Goal: Task Accomplishment & Management: Manage account settings

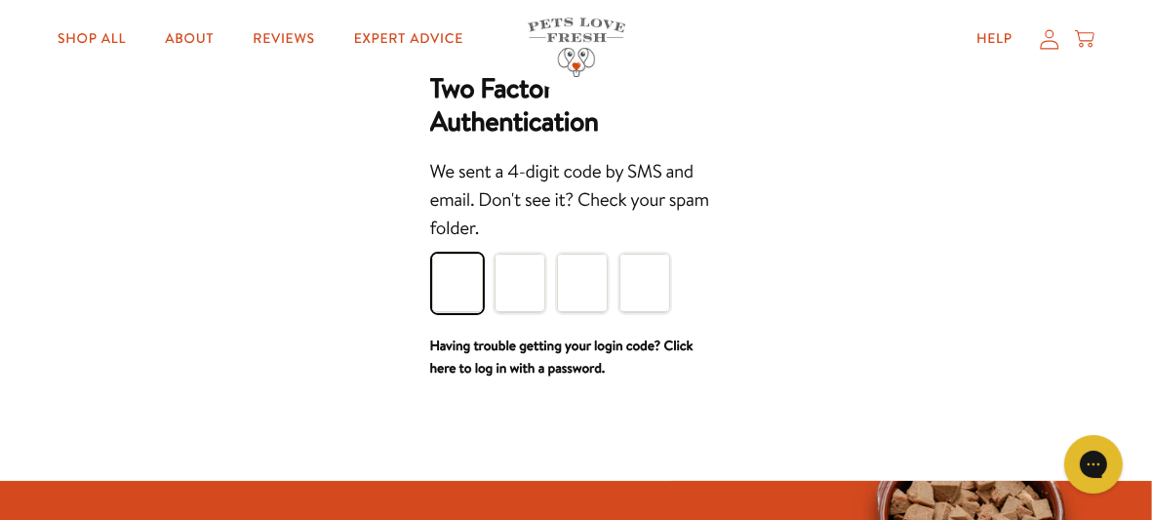
scroll to position [78, 0]
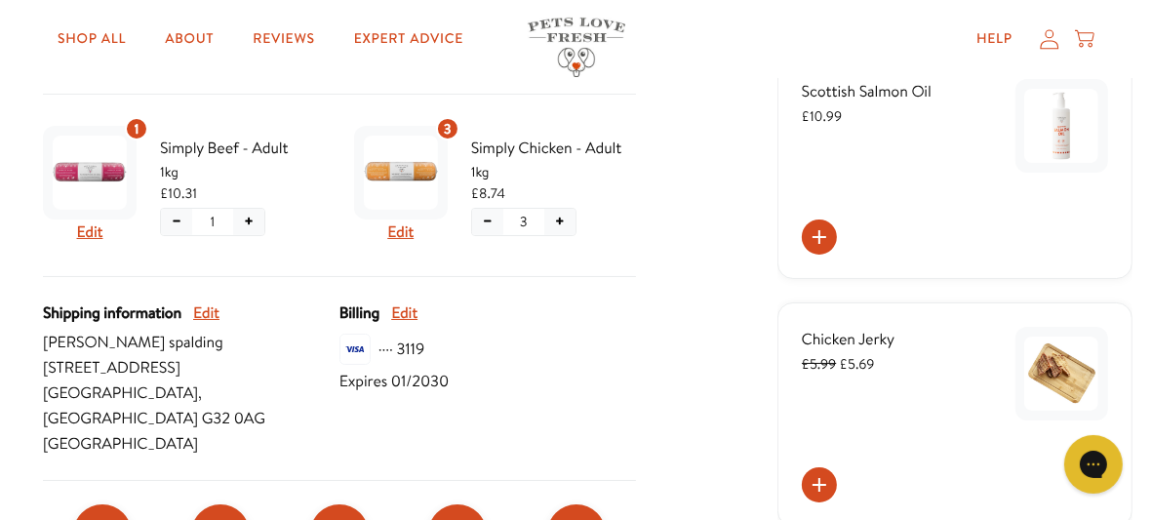
scroll to position [390, 0]
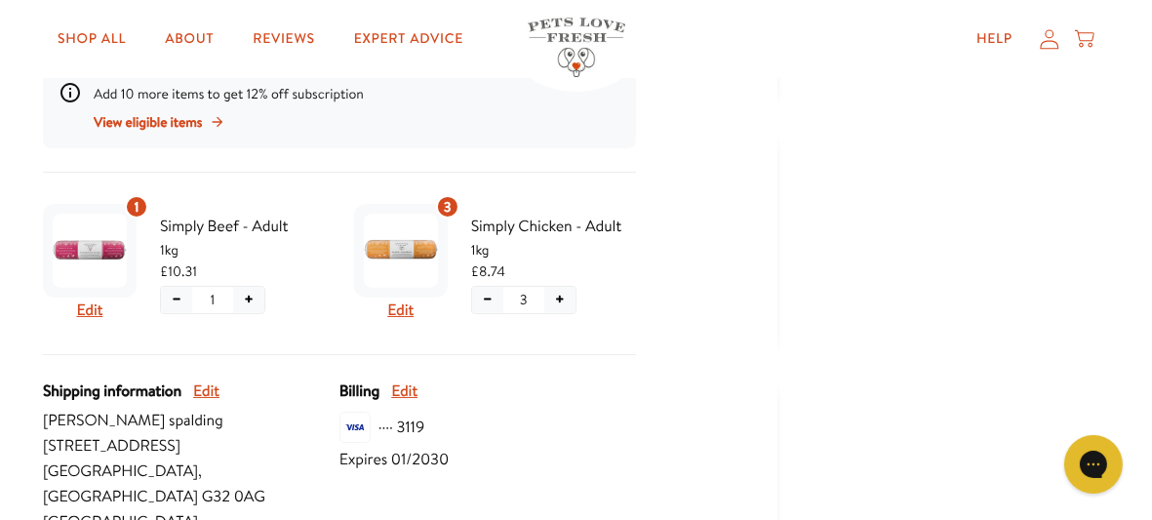
click at [253, 300] on button "+" at bounding box center [248, 300] width 31 height 26
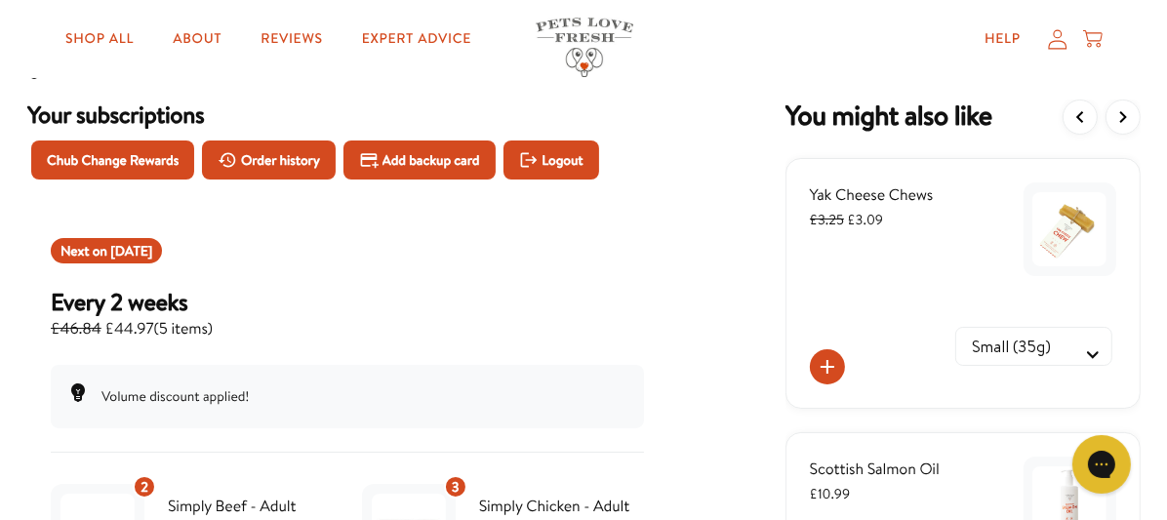
scroll to position [0, 0]
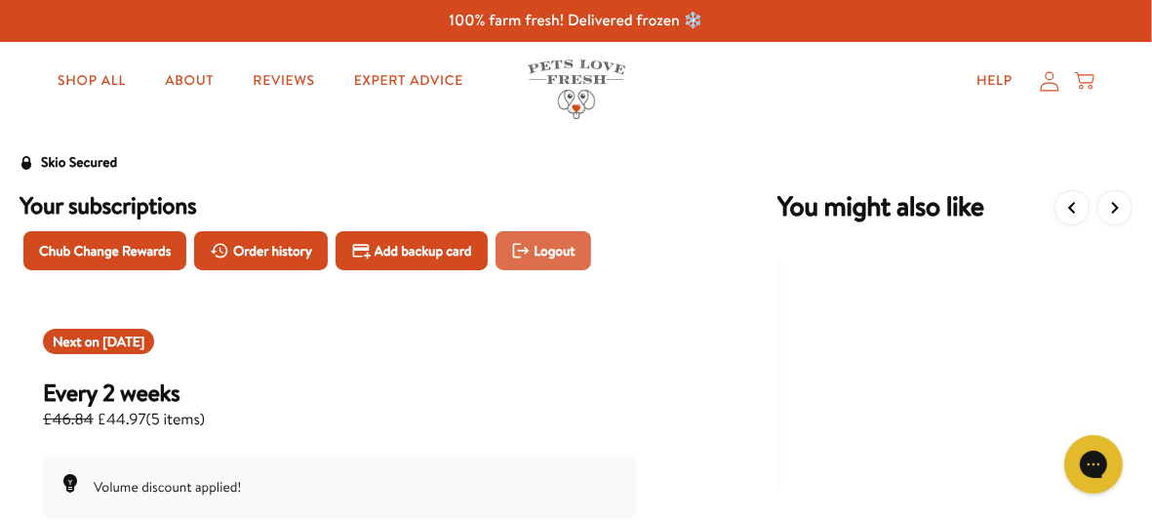
click at [554, 255] on span "Logout" at bounding box center [554, 250] width 41 height 21
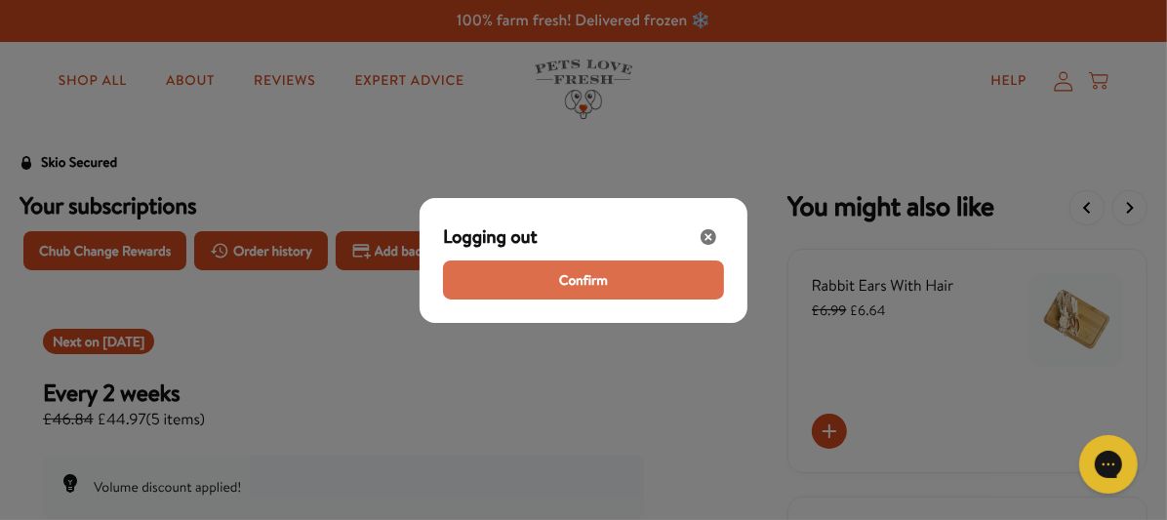
click at [587, 276] on span "Confirm" at bounding box center [583, 279] width 49 height 21
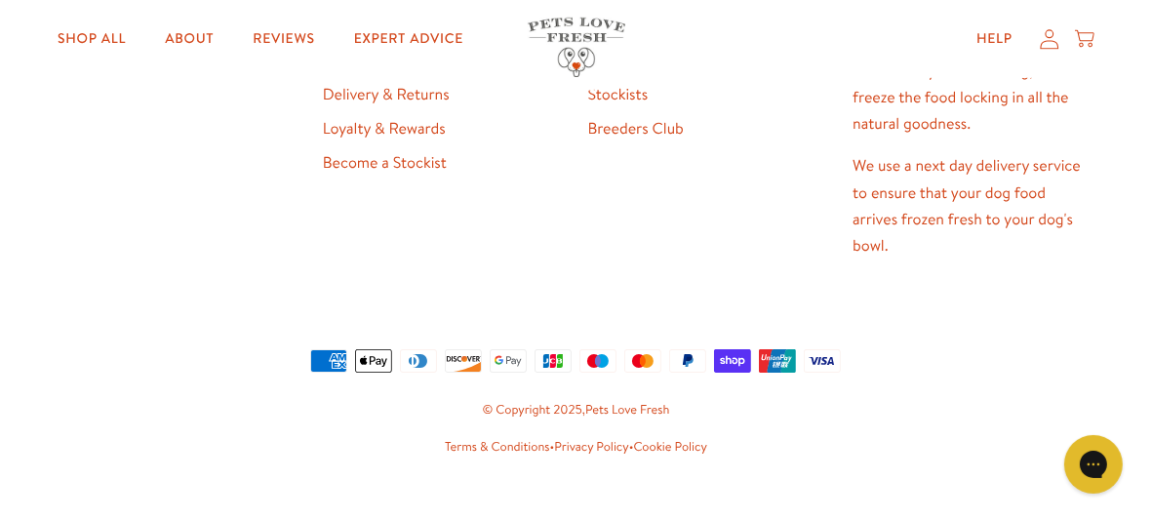
scroll to position [1111, 0]
